Goal: Go to known website: Go to known website

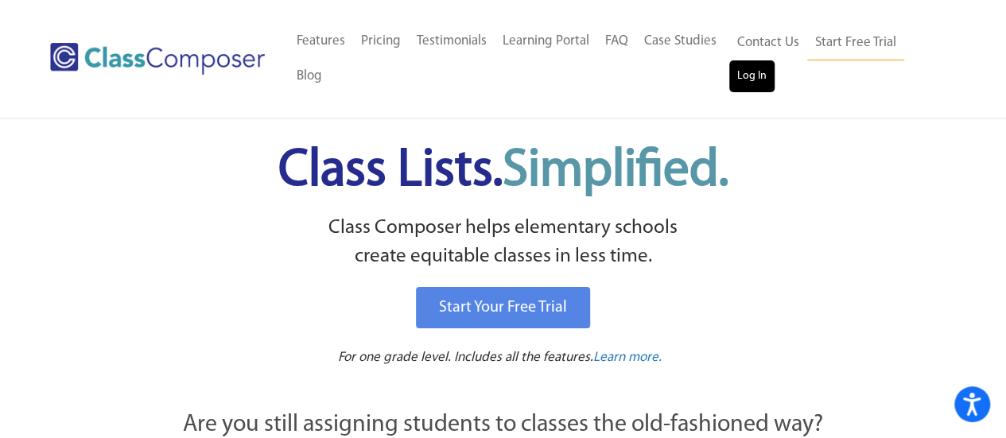
click at [752, 87] on link "Log In" at bounding box center [751, 76] width 45 height 32
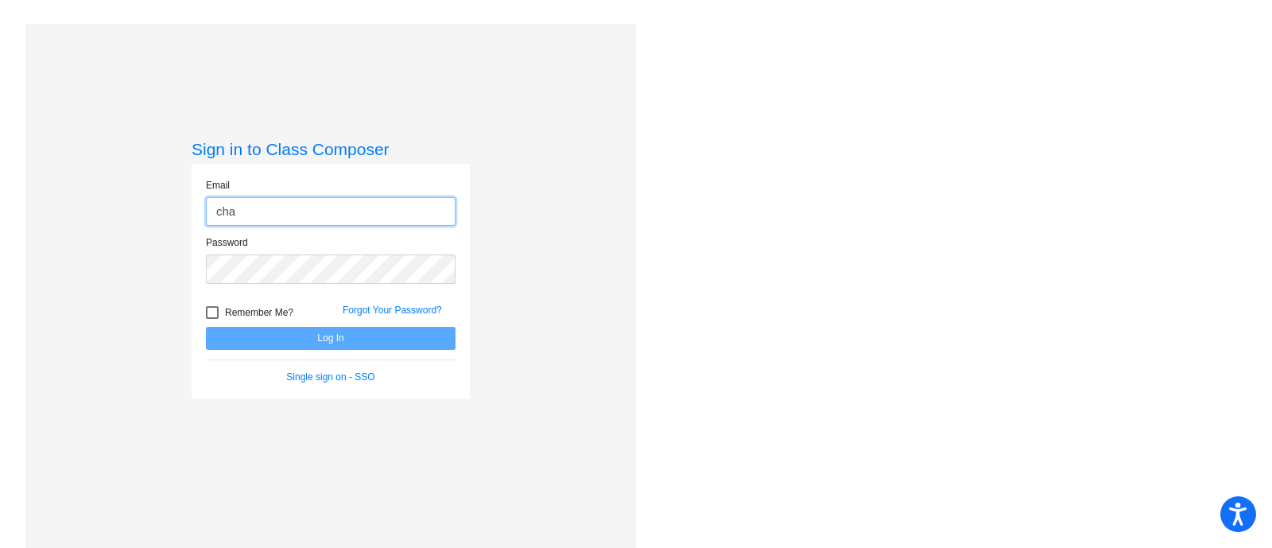
type input "chandra.cooper@lcps.org"
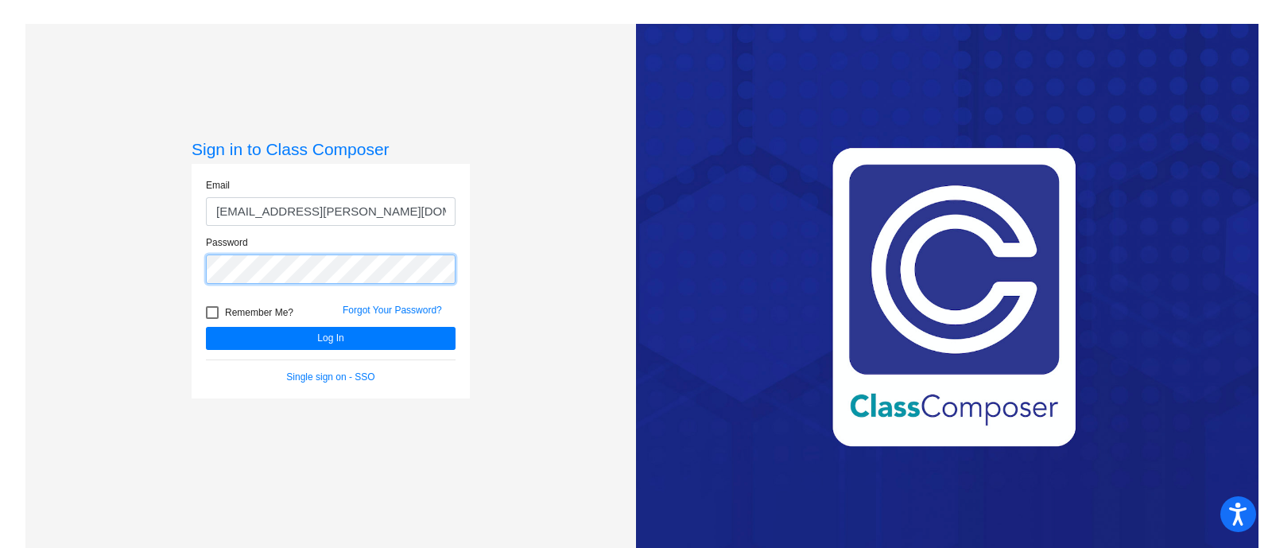
click at [206, 327] on button "Log In" at bounding box center [331, 338] width 250 height 23
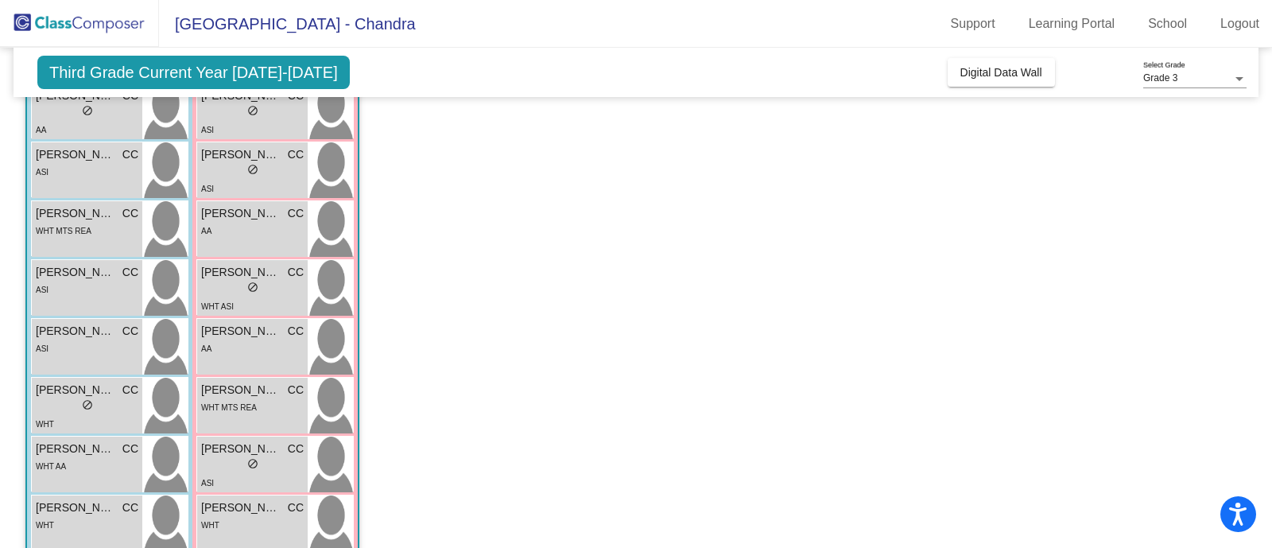
scroll to position [170, 0]
click at [77, 277] on span "Joseph Watts" at bounding box center [75, 273] width 79 height 17
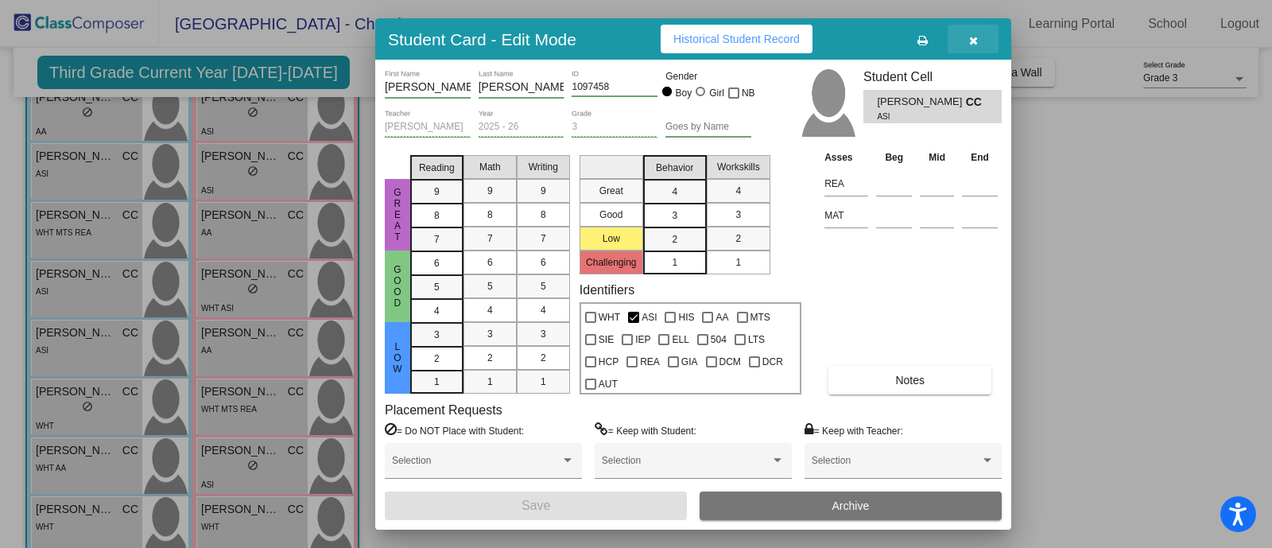
click at [982, 41] on button "button" at bounding box center [973, 39] width 51 height 29
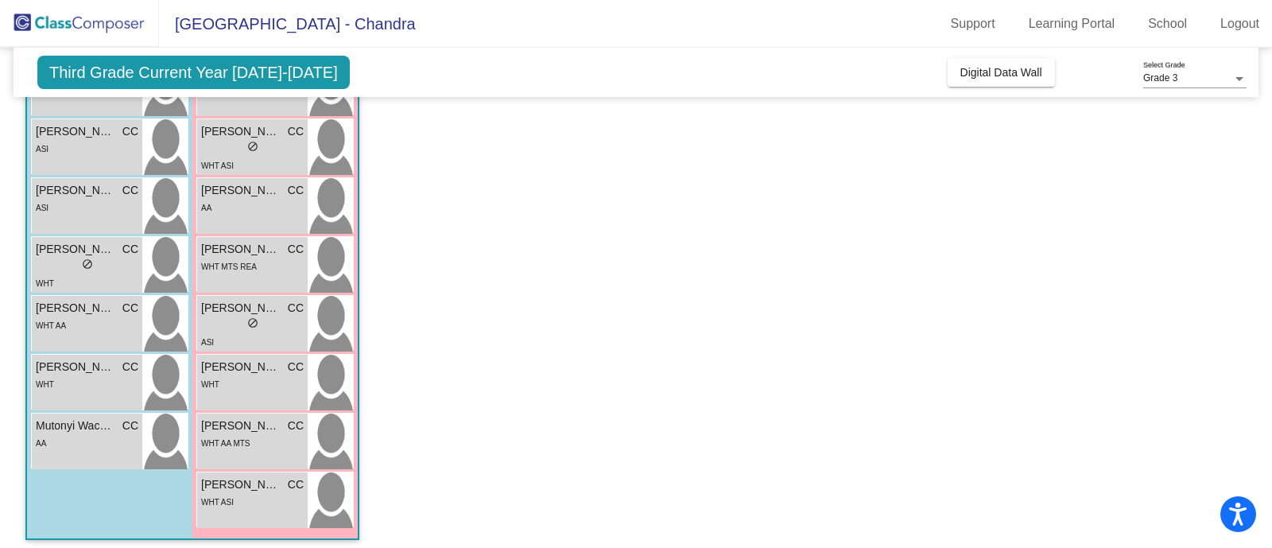
scroll to position [320, 0]
